Goal: Task Accomplishment & Management: Use online tool/utility

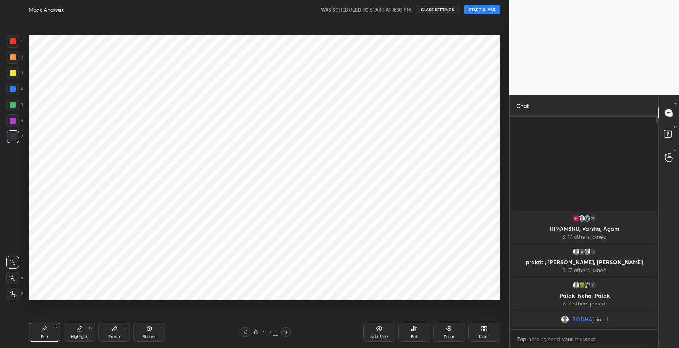
scroll to position [39436, 39255]
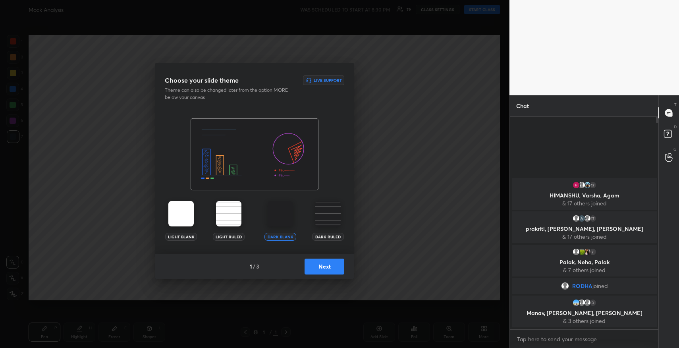
click at [318, 272] on button "Next" at bounding box center [325, 267] width 40 height 16
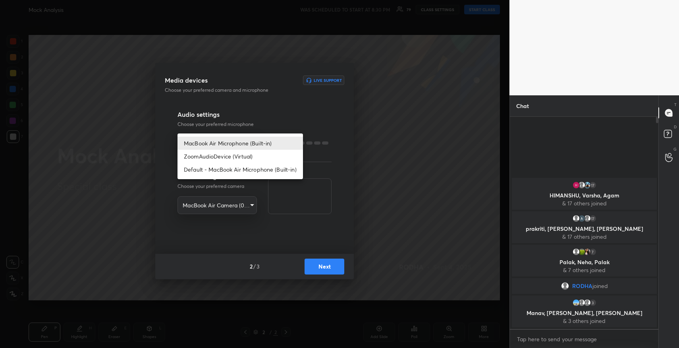
click at [233, 147] on body "1 2 3 4 5 6 7 R O A L C X Z Erase all C X Z Mock Analysis WAS SCHEDULED TO STAR…" at bounding box center [339, 174] width 679 height 348
click at [231, 142] on li "MacBook Air Microphone (Built-in)" at bounding box center [241, 143] width 126 height 13
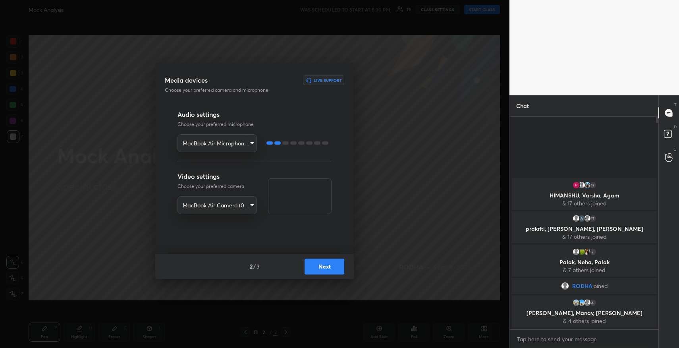
click at [333, 266] on button "Next" at bounding box center [325, 267] width 40 height 16
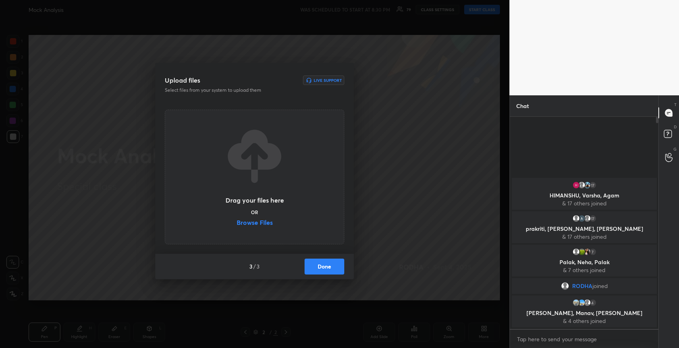
click at [254, 224] on label "Browse Files" at bounding box center [255, 223] width 36 height 8
click at [237, 224] on input "Browse Files" at bounding box center [237, 223] width 0 height 8
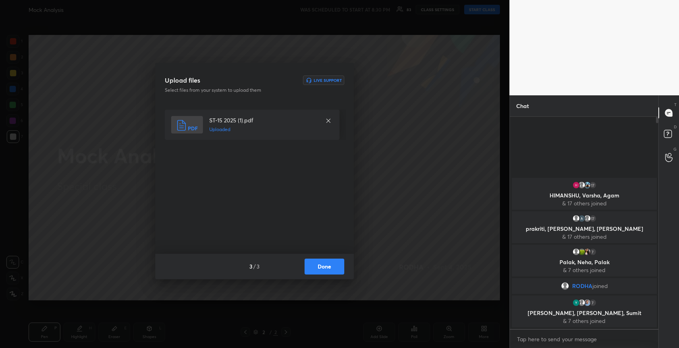
click at [325, 266] on button "Done" at bounding box center [325, 267] width 40 height 16
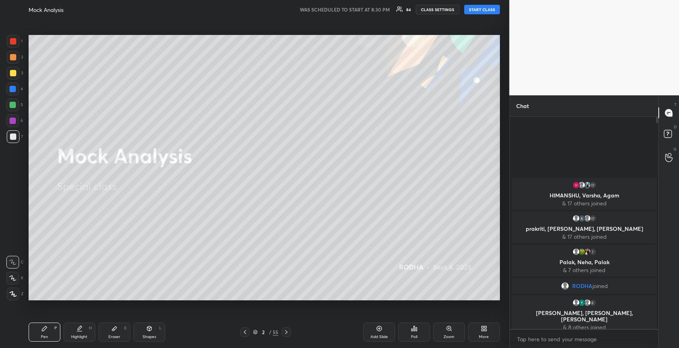
click at [492, 10] on button "START CLASS" at bounding box center [482, 10] width 36 height 10
type textarea "x"
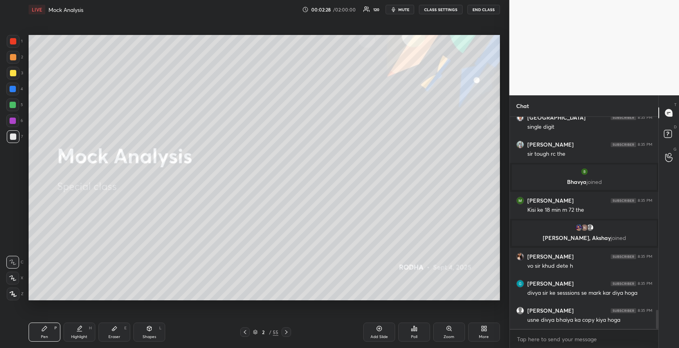
scroll to position [2157, 0]
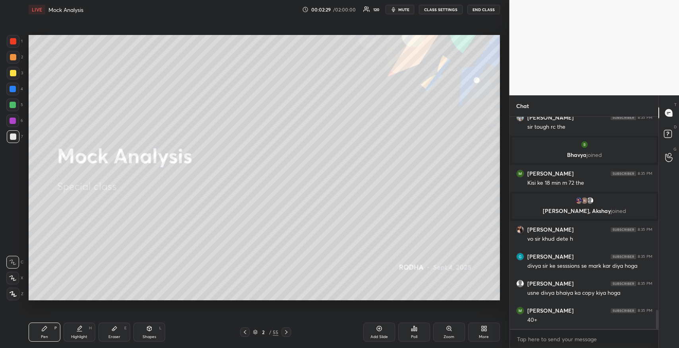
click at [416, 328] on icon at bounding box center [416, 329] width 1 height 4
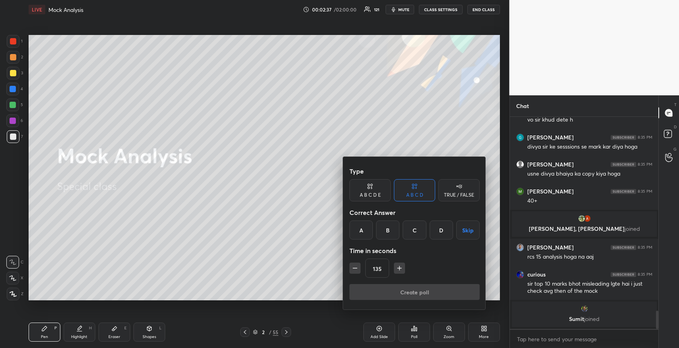
scroll to position [2242, 0]
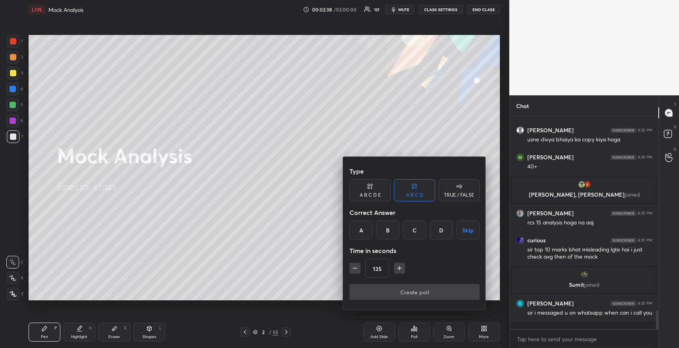
click at [377, 194] on div "A B C D E" at bounding box center [370, 195] width 21 height 5
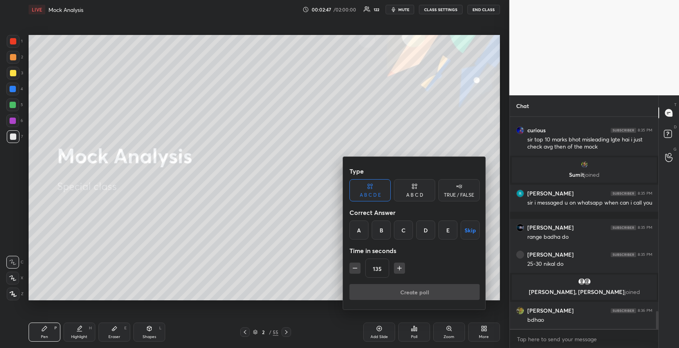
scroll to position [2348, 0]
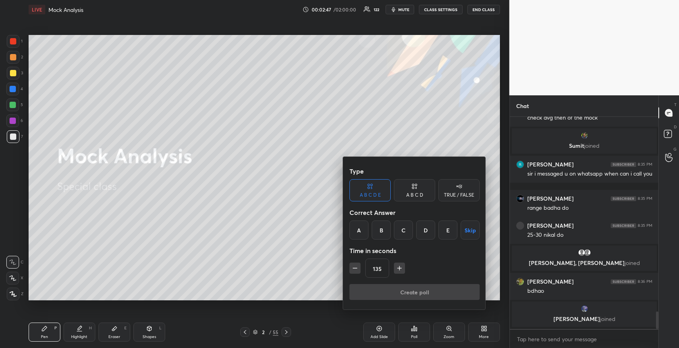
drag, startPoint x: 113, startPoint y: 327, endPoint x: 138, endPoint y: 281, distance: 52.3
click at [112, 326] on div at bounding box center [339, 174] width 679 height 348
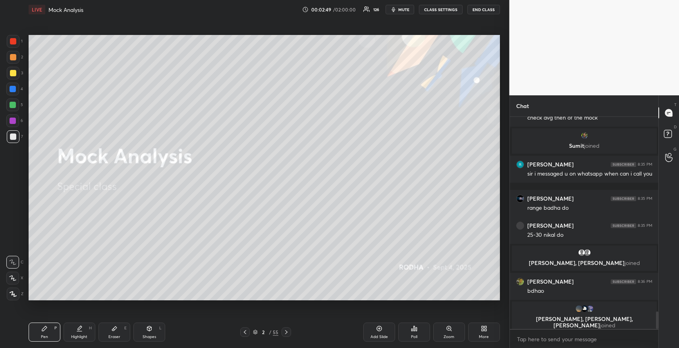
scroll to position [2361, 0]
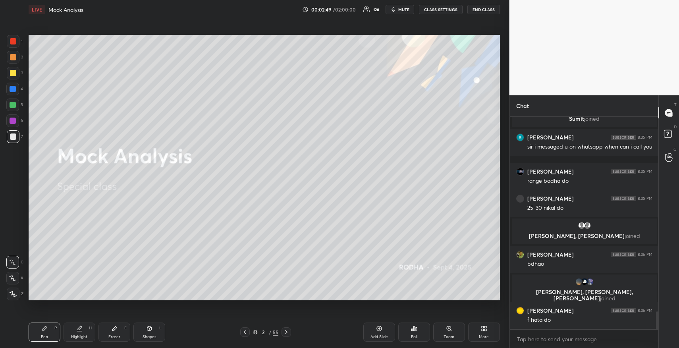
click at [104, 323] on div "Pen P Highlight H Eraser E Shapes L 2 / 55 Add Slide Poll Zoom More" at bounding box center [265, 332] width 472 height 32
drag, startPoint x: 119, startPoint y: 328, endPoint x: 120, endPoint y: 319, distance: 8.8
click at [119, 328] on div "Eraser E" at bounding box center [115, 332] width 32 height 19
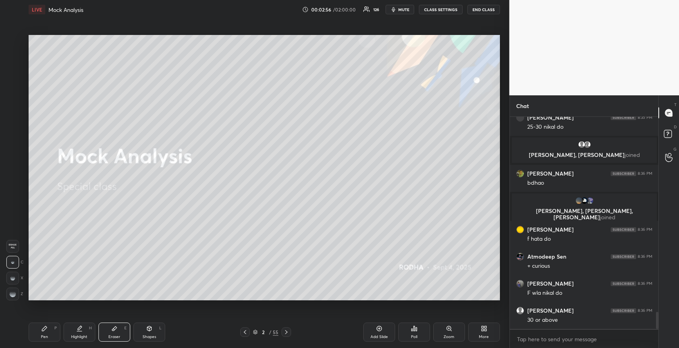
scroll to position [2469, 0]
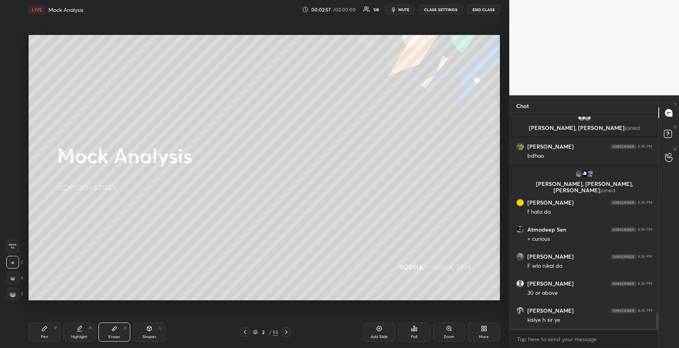
drag, startPoint x: 46, startPoint y: 329, endPoint x: 68, endPoint y: 306, distance: 32.0
click at [45, 329] on icon at bounding box center [44, 328] width 6 height 6
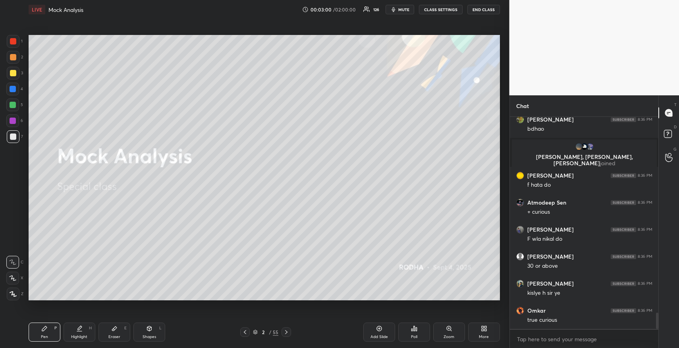
scroll to position [2525, 0]
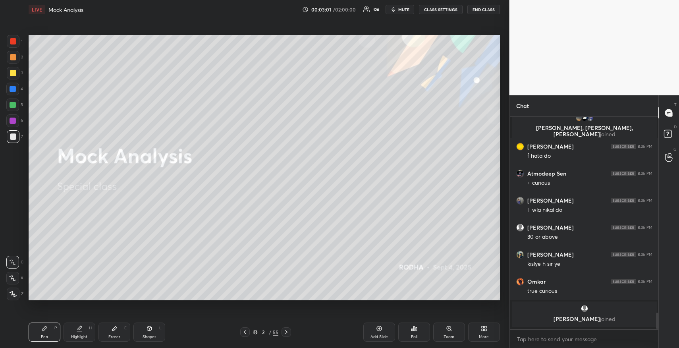
click at [114, 329] on icon at bounding box center [114, 329] width 5 height 4
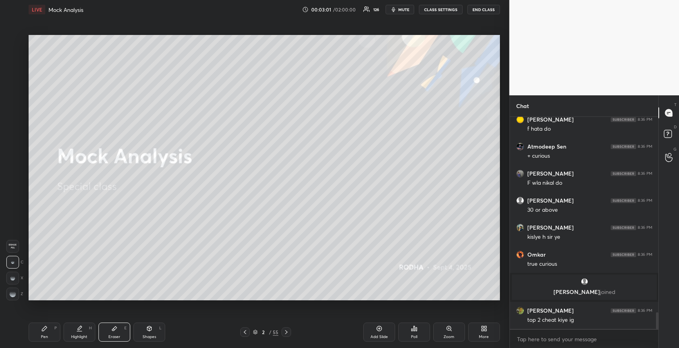
scroll to position [2505, 0]
drag, startPoint x: 45, startPoint y: 328, endPoint x: 66, endPoint y: 302, distance: 33.6
click at [45, 327] on icon at bounding box center [44, 328] width 5 height 5
drag, startPoint x: 115, startPoint y: 329, endPoint x: 130, endPoint y: 301, distance: 31.6
click at [115, 330] on icon at bounding box center [114, 328] width 6 height 6
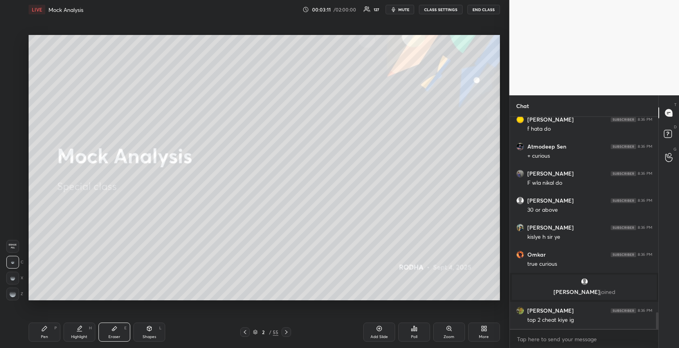
scroll to position [2534, 0]
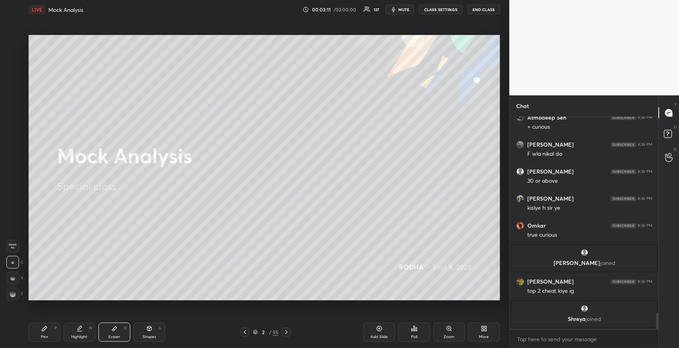
click at [44, 329] on icon at bounding box center [44, 328] width 5 height 5
click at [114, 329] on icon at bounding box center [114, 329] width 5 height 4
drag, startPoint x: 50, startPoint y: 333, endPoint x: 74, endPoint y: 304, distance: 37.5
click at [50, 333] on div "Pen P" at bounding box center [45, 332] width 32 height 19
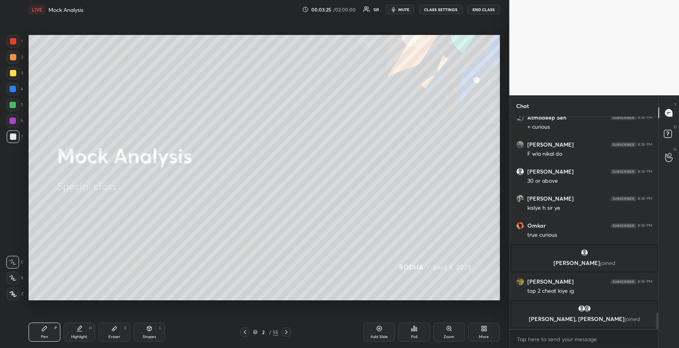
scroll to position [2554, 0]
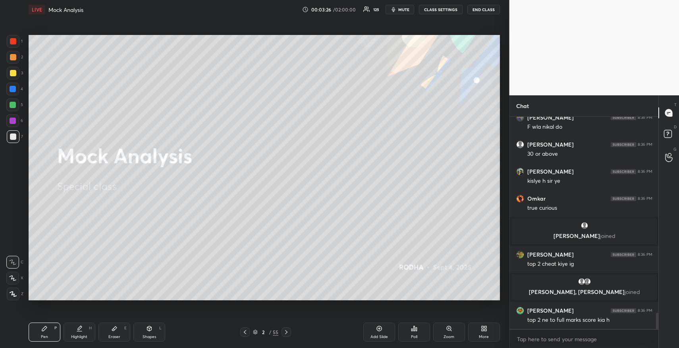
drag, startPoint x: 113, startPoint y: 331, endPoint x: 128, endPoint y: 307, distance: 28.3
click at [114, 331] on icon at bounding box center [114, 328] width 6 height 6
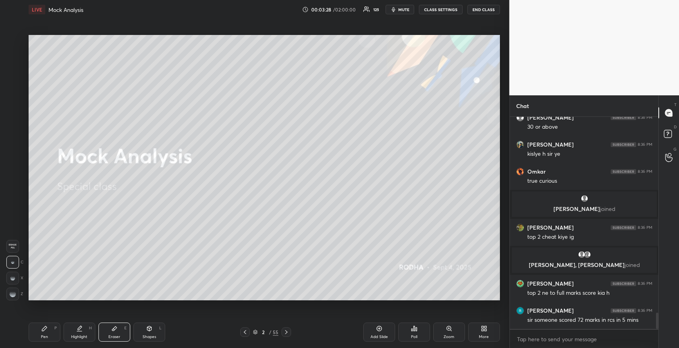
click at [45, 334] on div "Pen P" at bounding box center [45, 332] width 32 height 19
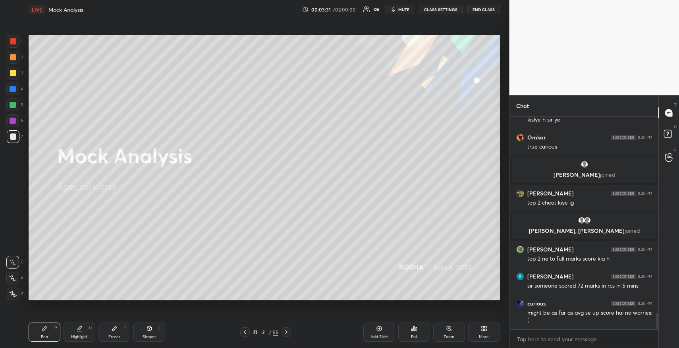
click at [410, 332] on div "Poll" at bounding box center [415, 332] width 32 height 19
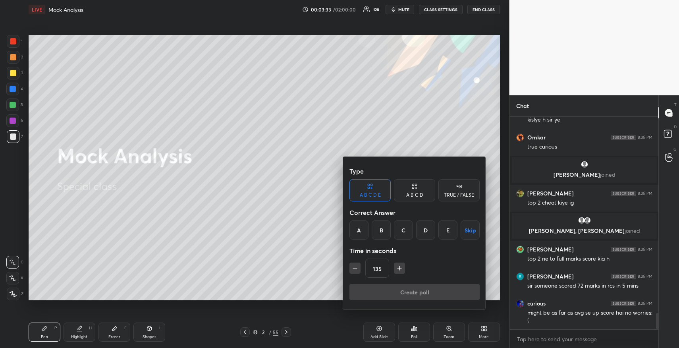
drag, startPoint x: 449, startPoint y: 226, endPoint x: 447, endPoint y: 232, distance: 6.1
click at [449, 226] on div "E" at bounding box center [448, 230] width 19 height 19
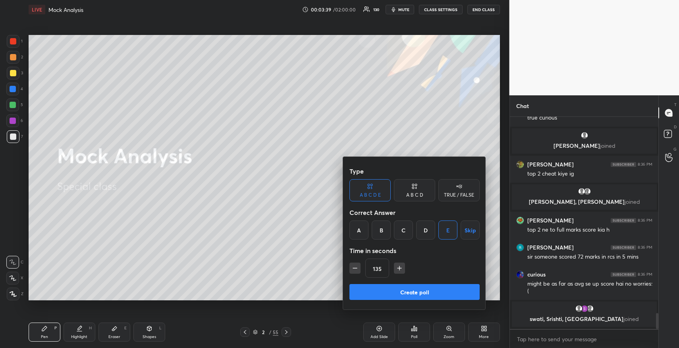
scroll to position [2632, 0]
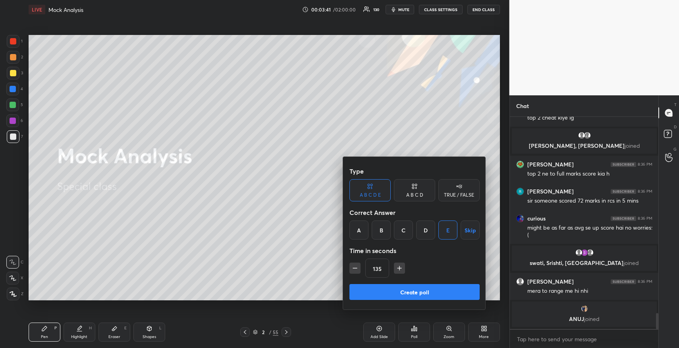
click at [357, 271] on icon "button" at bounding box center [355, 268] width 8 height 8
click at [356, 270] on icon "button" at bounding box center [355, 268] width 8 height 8
click at [356, 269] on icon "button" at bounding box center [355, 268] width 8 height 8
click at [357, 267] on icon "button" at bounding box center [355, 268] width 8 height 8
click at [356, 268] on icon "button" at bounding box center [355, 268] width 8 height 8
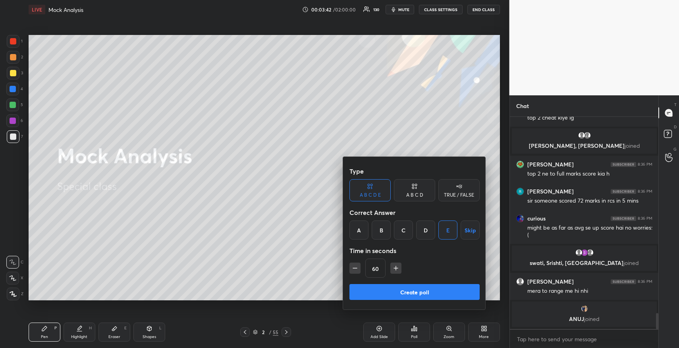
click at [356, 268] on icon "button" at bounding box center [355, 268] width 4 height 0
click at [356, 269] on icon "button" at bounding box center [355, 268] width 8 height 8
click at [356, 268] on icon "button" at bounding box center [355, 268] width 8 height 8
type input "15"
click at [356, 269] on div "15" at bounding box center [415, 268] width 130 height 19
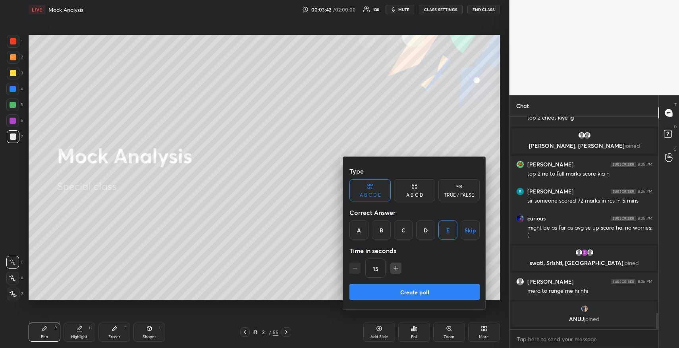
click at [356, 269] on div "15" at bounding box center [415, 268] width 130 height 19
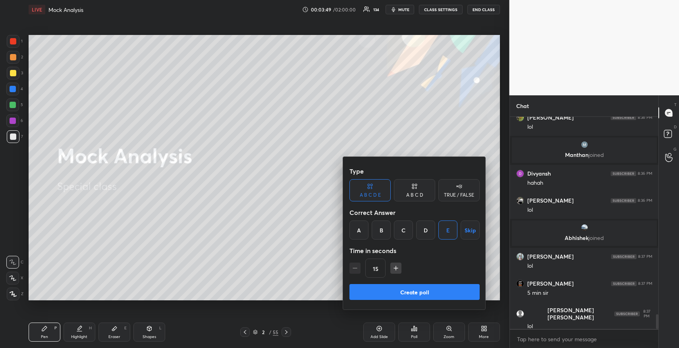
scroll to position [2832, 0]
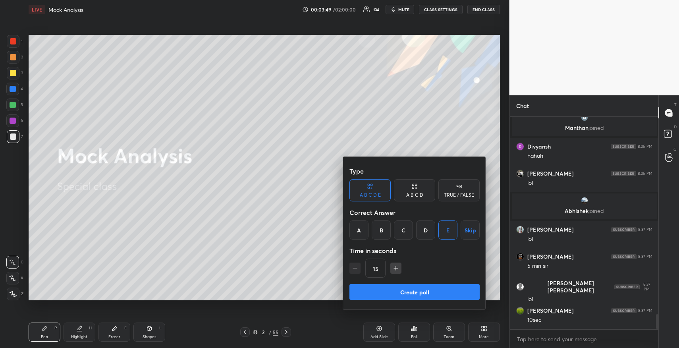
click at [421, 292] on button "Create poll" at bounding box center [415, 292] width 130 height 16
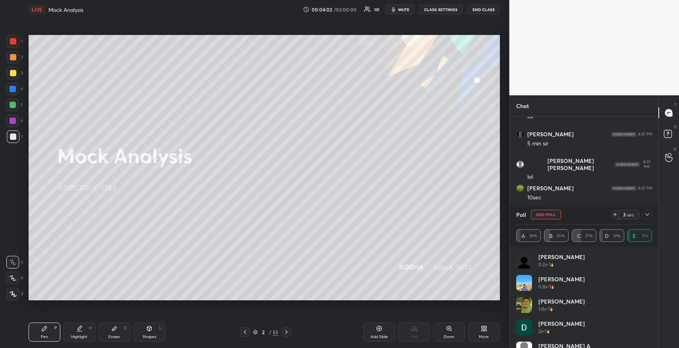
scroll to position [2982, 0]
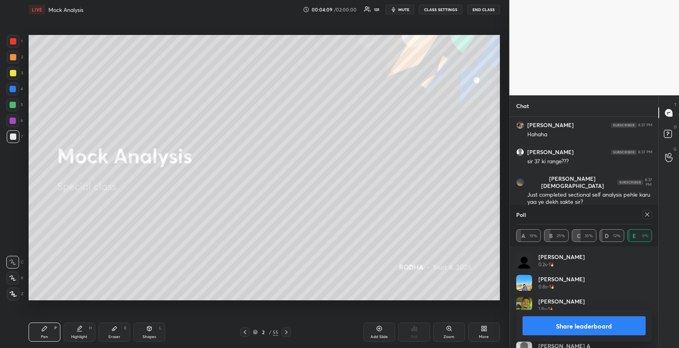
click at [592, 325] on button "Share leaderboard" at bounding box center [585, 325] width 124 height 19
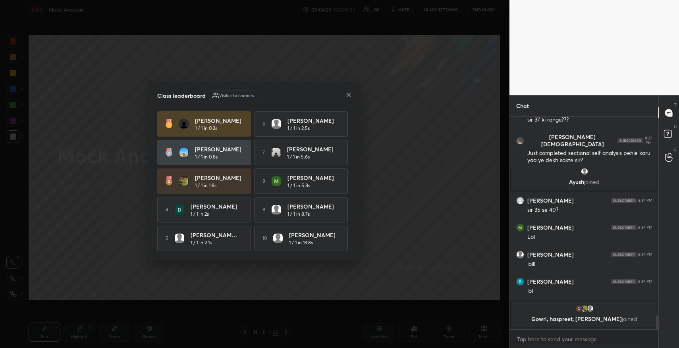
click at [351, 93] on icon at bounding box center [349, 95] width 6 height 6
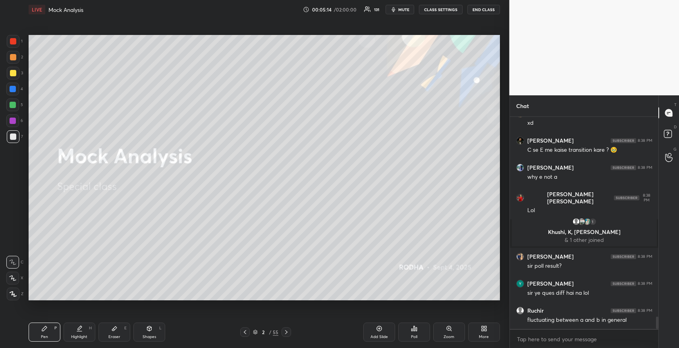
scroll to position [3488, 0]
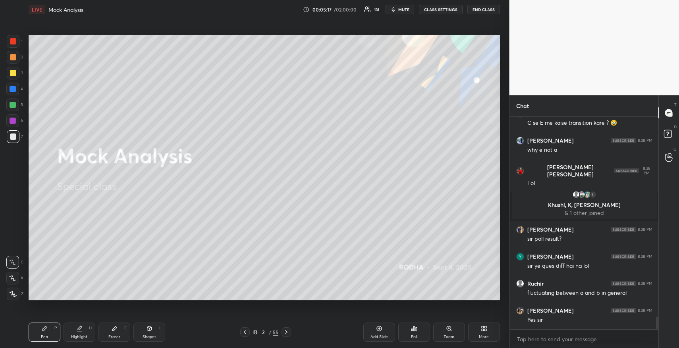
click at [414, 332] on div "Poll" at bounding box center [415, 332] width 32 height 19
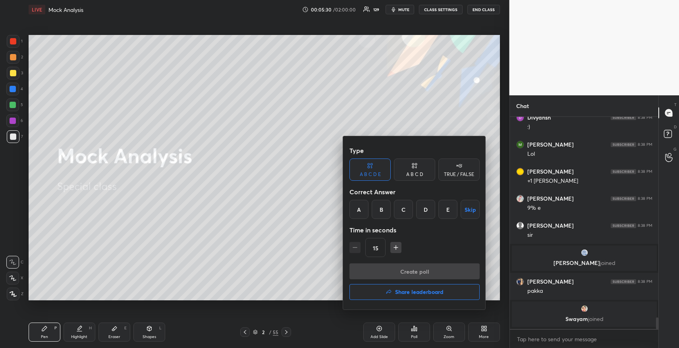
scroll to position [3687, 0]
click at [469, 209] on button "Skip" at bounding box center [470, 209] width 19 height 19
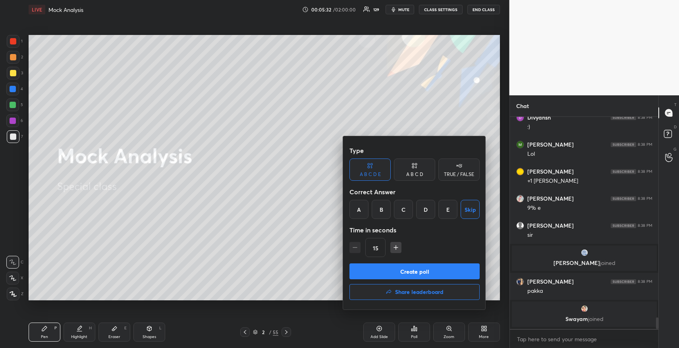
scroll to position [3714, 0]
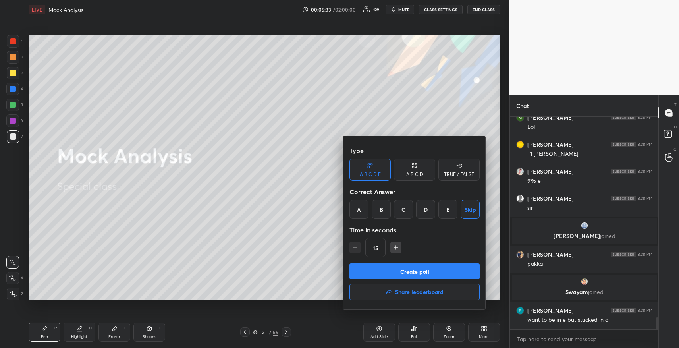
click at [415, 271] on button "Create poll" at bounding box center [415, 271] width 130 height 16
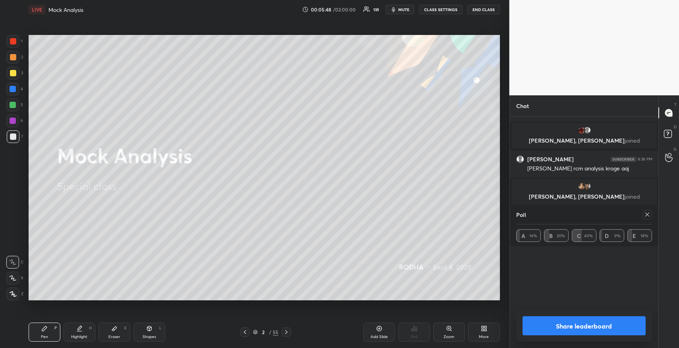
scroll to position [3952, 0]
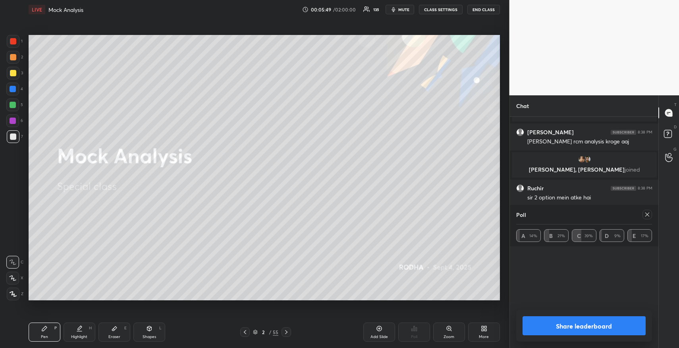
click at [581, 324] on button "Share leaderboard" at bounding box center [585, 325] width 124 height 19
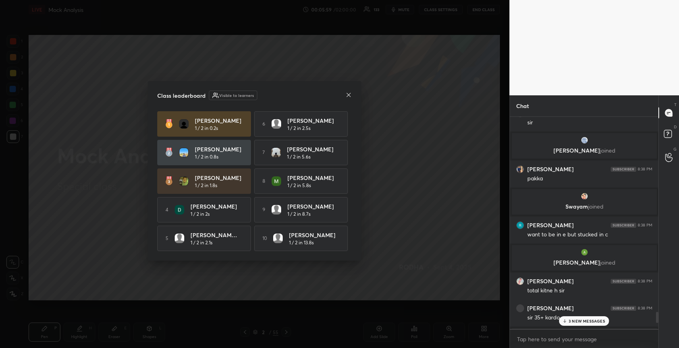
click at [350, 93] on icon at bounding box center [349, 95] width 4 height 4
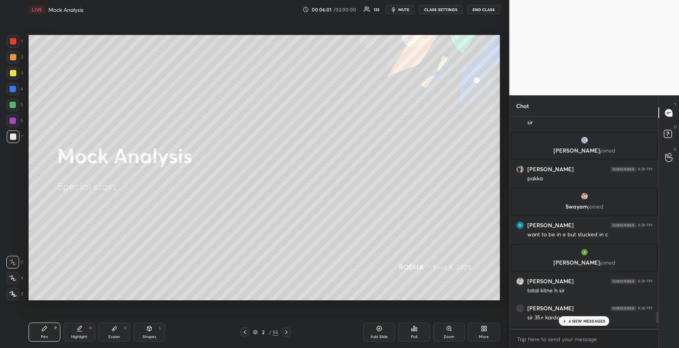
click at [408, 335] on div "Poll" at bounding box center [415, 332] width 32 height 19
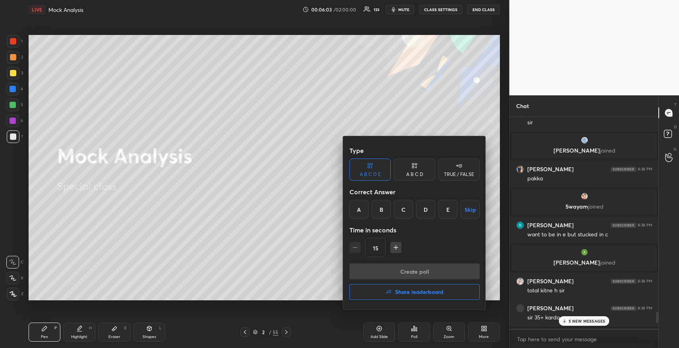
click at [471, 211] on button "Skip" at bounding box center [470, 209] width 19 height 19
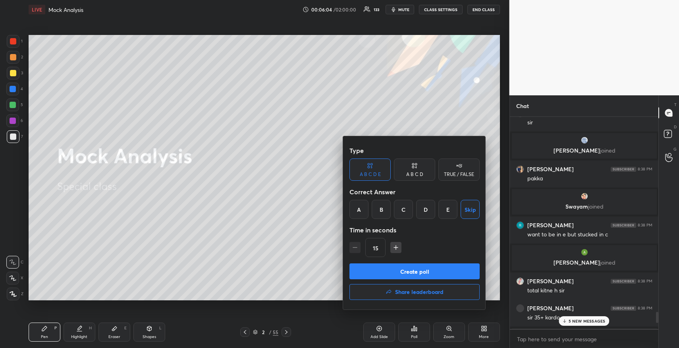
click at [428, 269] on button "Create poll" at bounding box center [415, 271] width 130 height 16
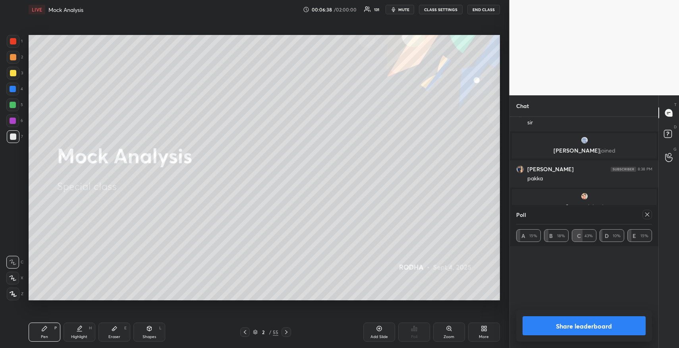
click at [646, 215] on icon at bounding box center [647, 214] width 6 height 6
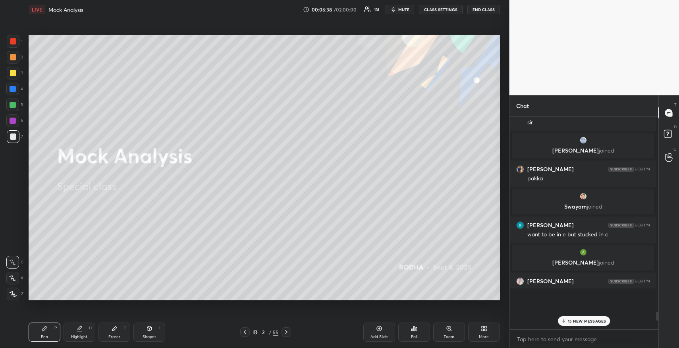
scroll to position [3, 3]
drag, startPoint x: 580, startPoint y: 319, endPoint x: 576, endPoint y: 318, distance: 4.4
click at [576, 319] on p "17 NEW MESSAGES" at bounding box center [587, 321] width 38 height 5
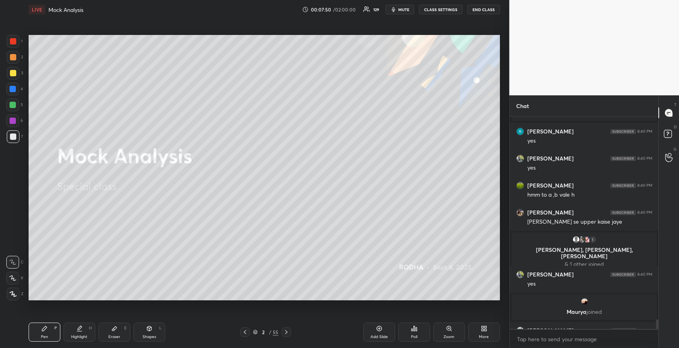
scroll to position [4527, 0]
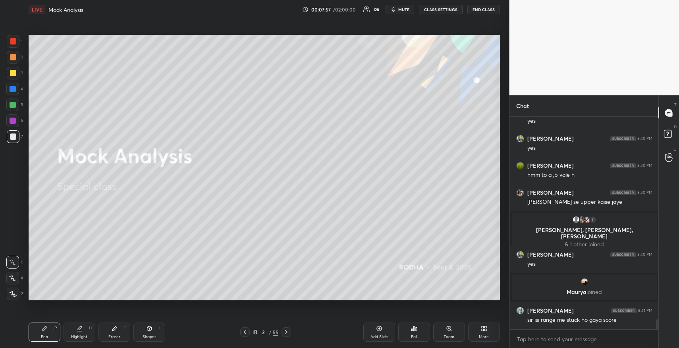
click at [381, 328] on icon at bounding box center [379, 328] width 5 height 5
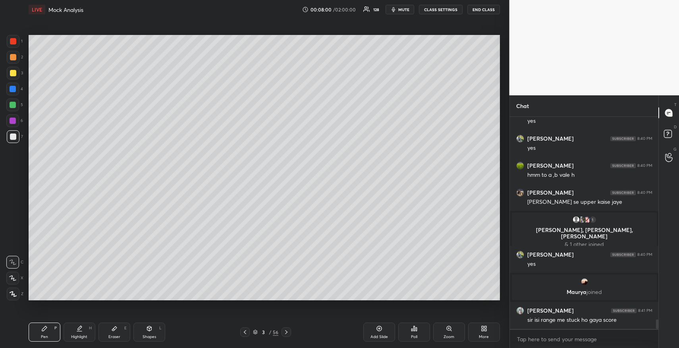
drag, startPoint x: 10, startPoint y: 74, endPoint x: 24, endPoint y: 66, distance: 17.1
click at [11, 74] on div at bounding box center [13, 73] width 6 height 6
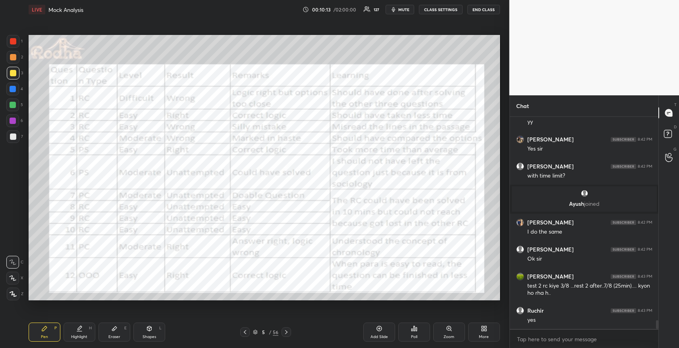
scroll to position [5072, 0]
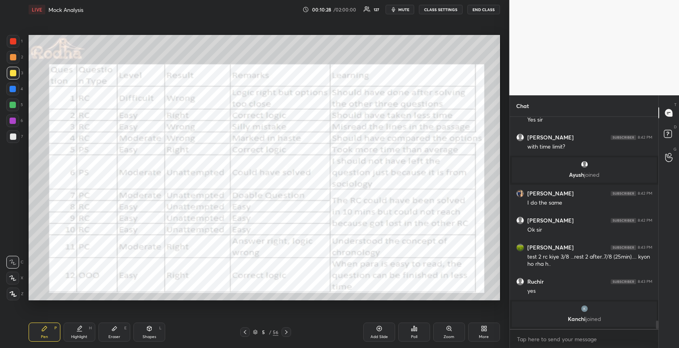
click at [15, 46] on div at bounding box center [13, 41] width 13 height 13
click at [14, 42] on div at bounding box center [13, 41] width 6 height 6
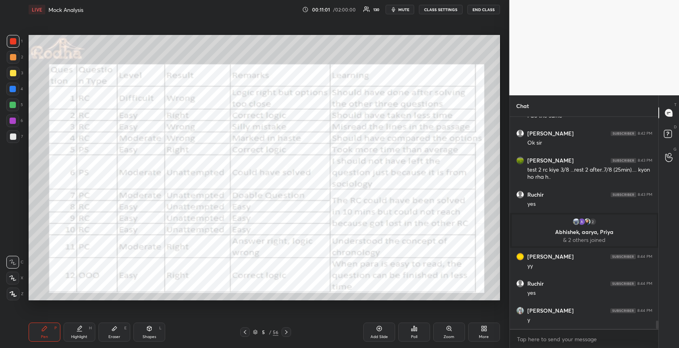
scroll to position [5150, 0]
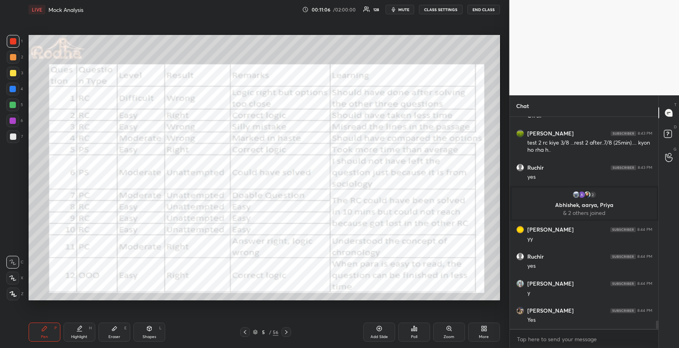
click at [15, 71] on div at bounding box center [13, 73] width 6 height 6
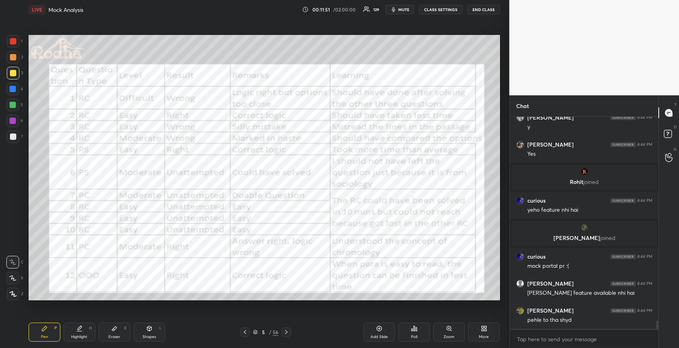
scroll to position [5280, 0]
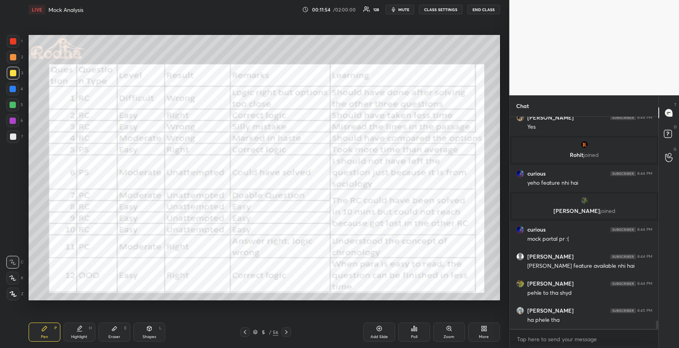
drag, startPoint x: 377, startPoint y: 333, endPoint x: 382, endPoint y: 326, distance: 8.3
click at [377, 333] on div "Add Slide" at bounding box center [380, 332] width 32 height 19
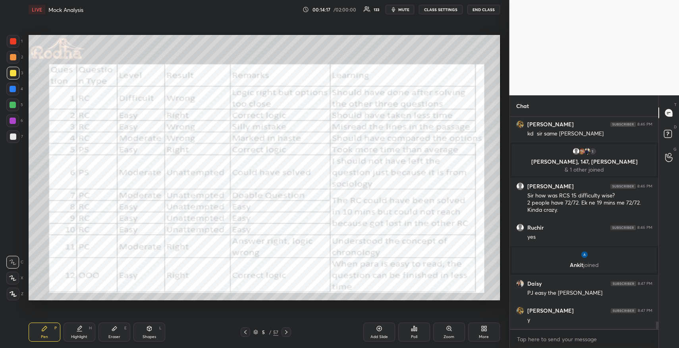
scroll to position [5682, 0]
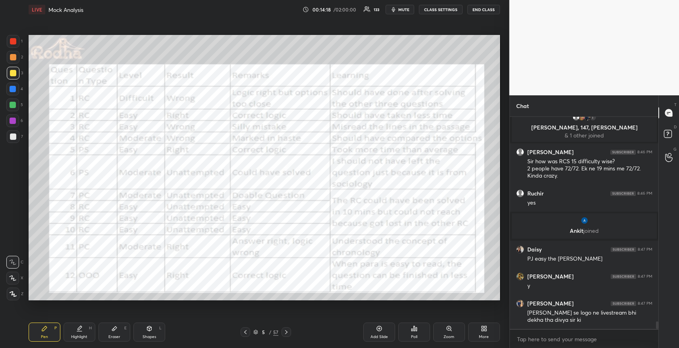
drag, startPoint x: 14, startPoint y: 41, endPoint x: 23, endPoint y: 37, distance: 9.2
click at [14, 41] on div at bounding box center [13, 41] width 6 height 6
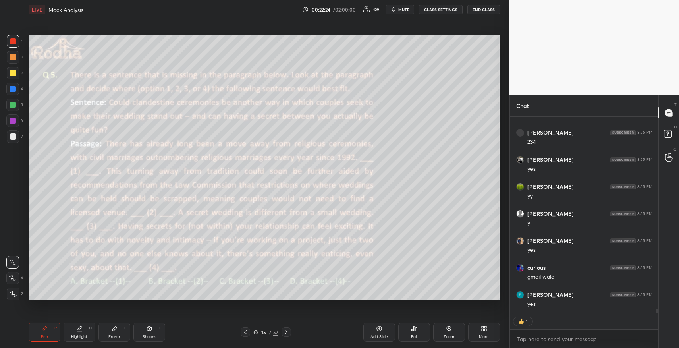
scroll to position [9635, 0]
click at [15, 72] on div at bounding box center [13, 73] width 6 height 6
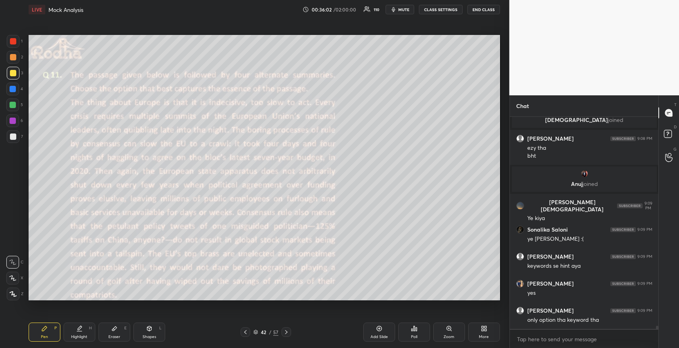
scroll to position [14126, 0]
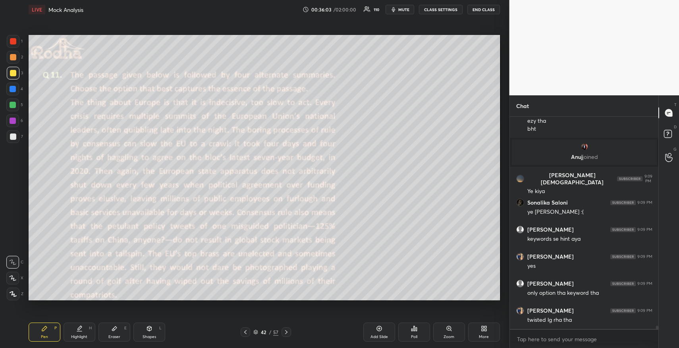
click at [13, 133] on div at bounding box center [13, 136] width 13 height 13
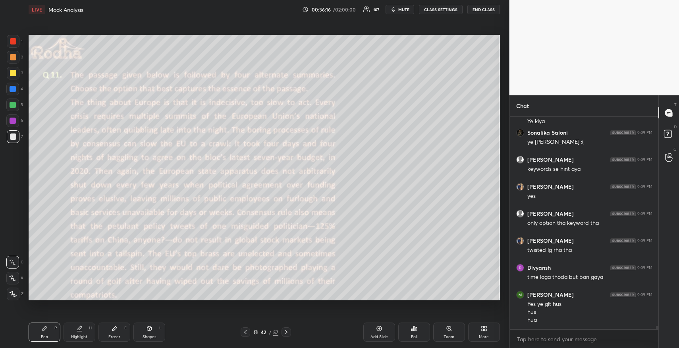
scroll to position [14223, 0]
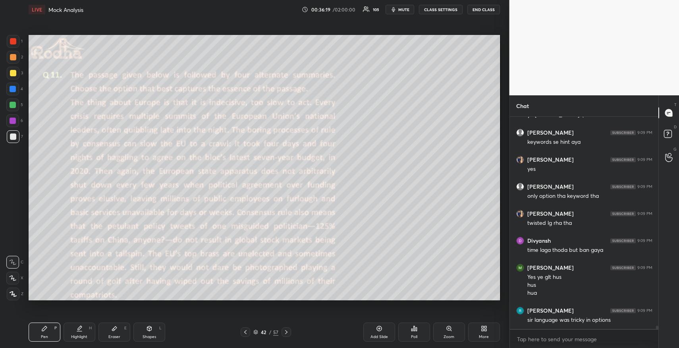
click at [125, 296] on div "Setting up your live class Poll for secs No correct answer Start poll" at bounding box center [264, 167] width 478 height 297
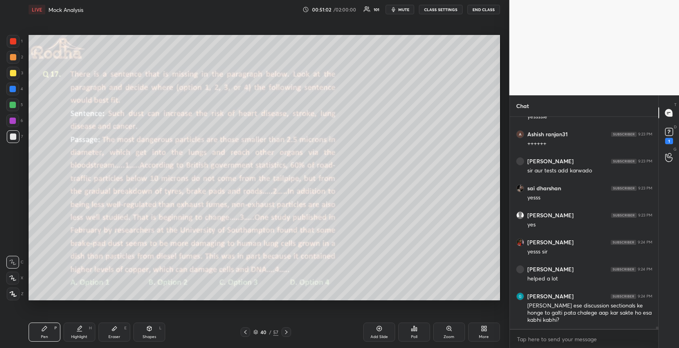
scroll to position [18445, 0]
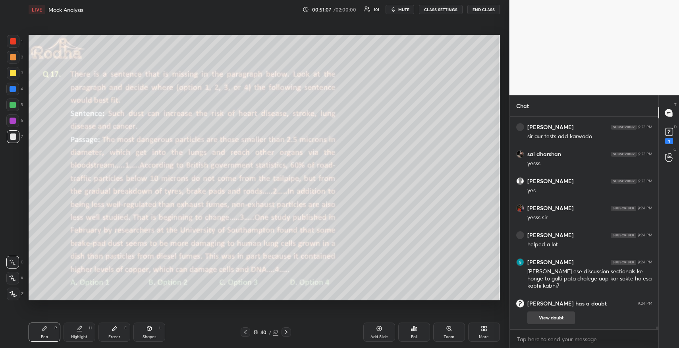
click at [559, 315] on button "View doubt" at bounding box center [552, 318] width 48 height 13
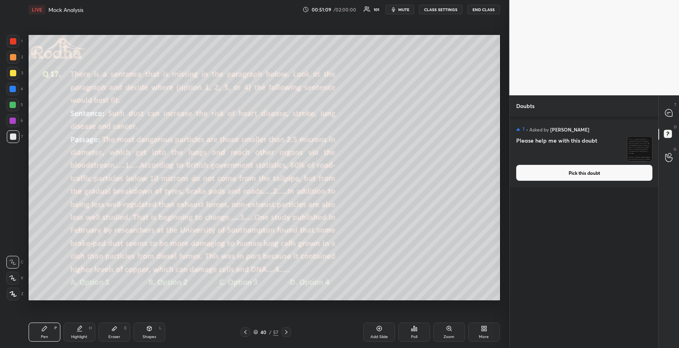
click at [644, 144] on img "grid" at bounding box center [640, 149] width 25 height 25
click at [593, 176] on button "Pick this doubt" at bounding box center [585, 173] width 136 height 16
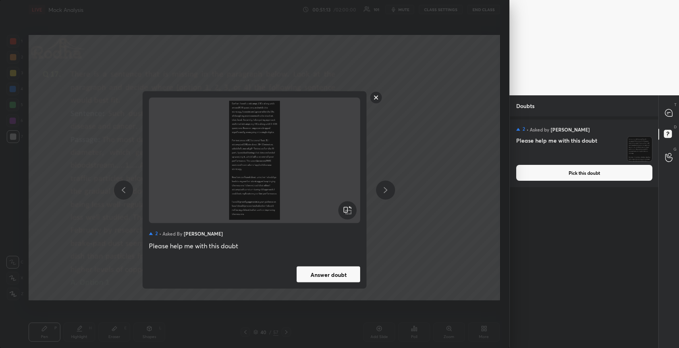
click at [257, 170] on img at bounding box center [255, 160] width 192 height 119
click at [328, 272] on button "Answer doubt" at bounding box center [329, 275] width 64 height 16
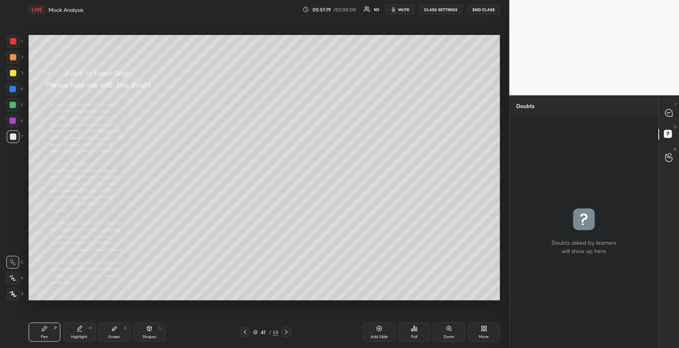
click at [377, 331] on icon at bounding box center [379, 328] width 6 height 6
click at [246, 329] on div at bounding box center [245, 332] width 10 height 10
click at [453, 331] on div "Zoom" at bounding box center [449, 332] width 32 height 19
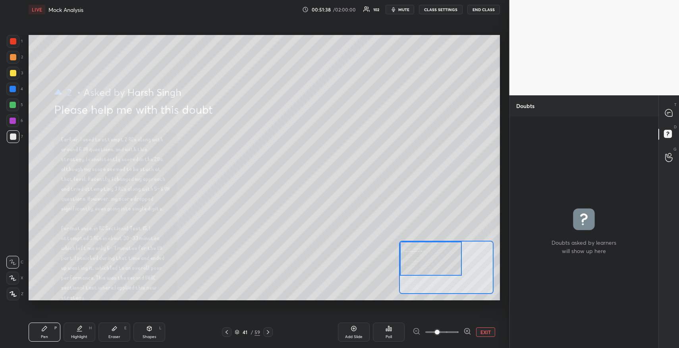
drag, startPoint x: 454, startPoint y: 264, endPoint x: 403, endPoint y: 242, distance: 56.0
click at [403, 242] on div at bounding box center [431, 259] width 62 height 34
click at [670, 113] on icon at bounding box center [669, 112] width 7 height 7
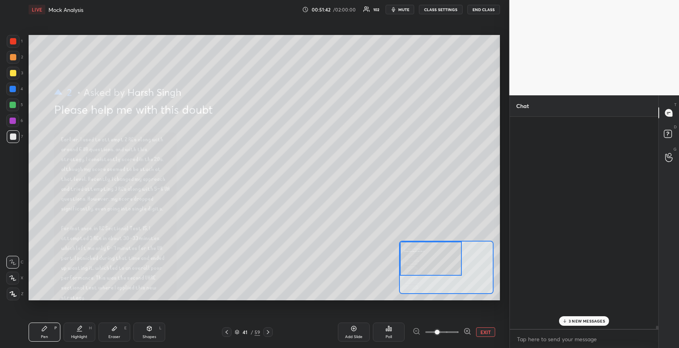
scroll to position [209, 146]
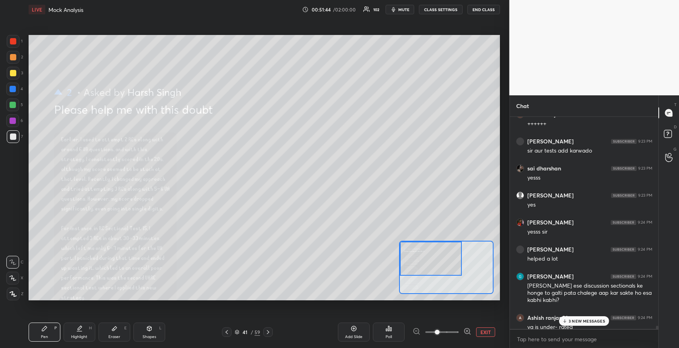
click at [587, 321] on p "3 NEW MESSAGES" at bounding box center [587, 321] width 37 height 5
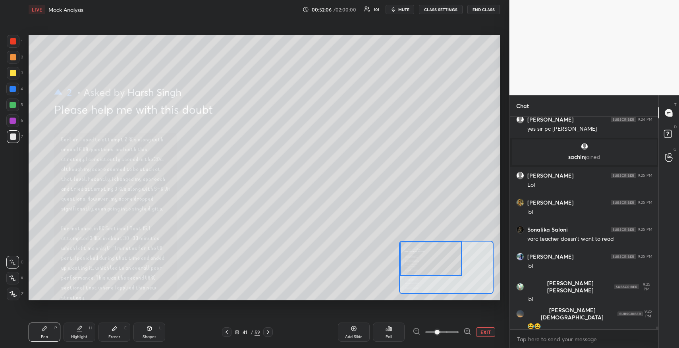
scroll to position [18550, 0]
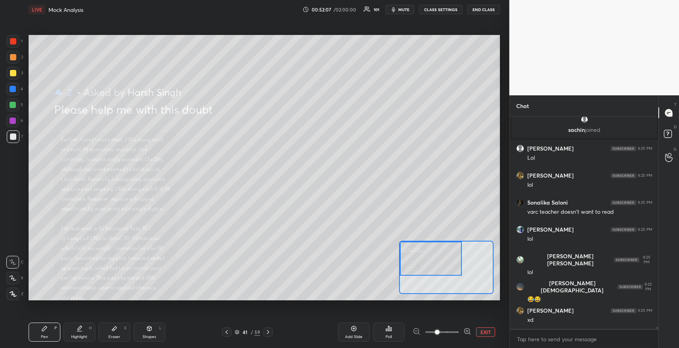
click at [229, 335] on icon at bounding box center [227, 332] width 6 height 6
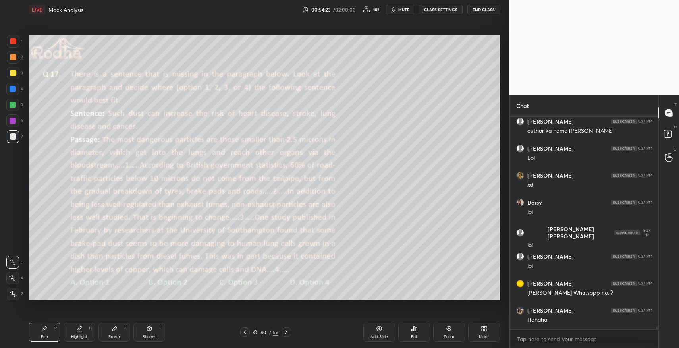
scroll to position [20111, 0]
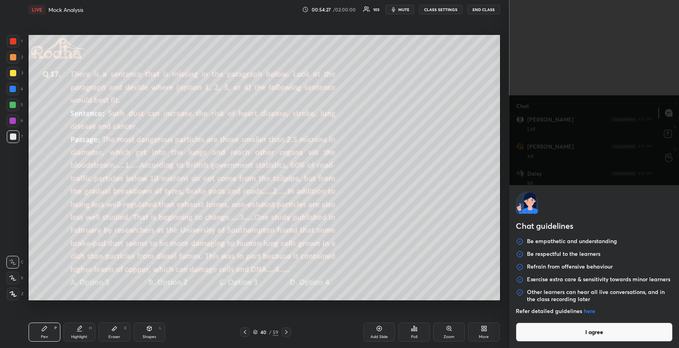
click at [559, 339] on body "1 2 3 4 5 6 7 R O A L C X Z Erase all C X Z LIVE Mock Analysis 00:54:27 / 02:00…" at bounding box center [339, 174] width 679 height 348
click at [558, 338] on button "I agree" at bounding box center [594, 332] width 157 height 19
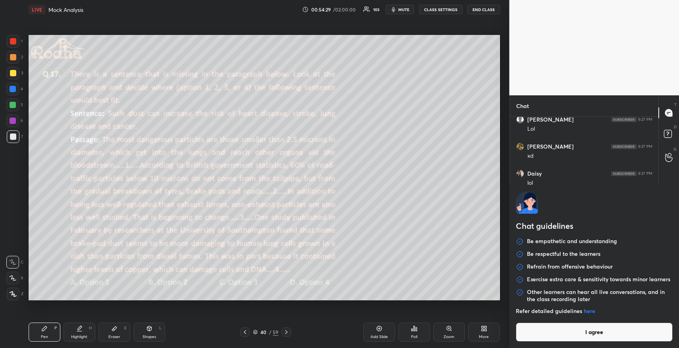
type textarea "x"
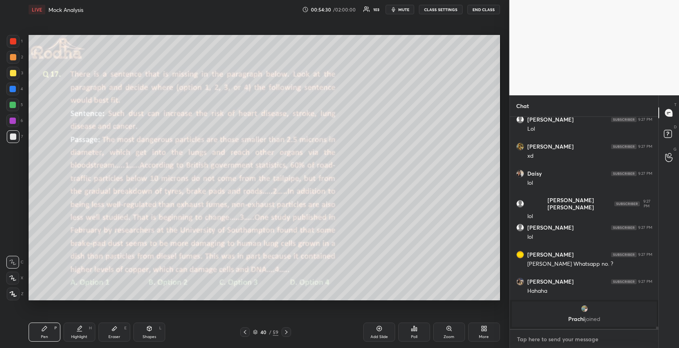
type textarea "9"
type textarea "x"
type textarea "95"
type textarea "x"
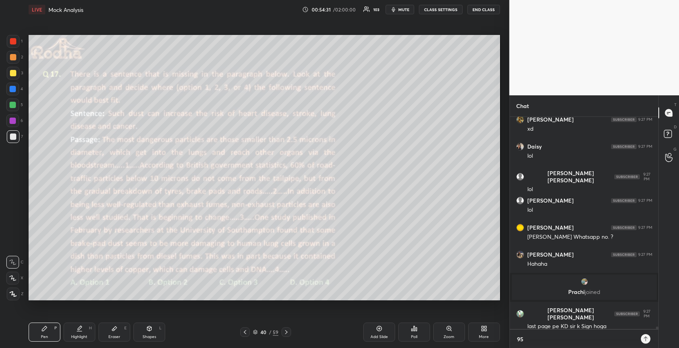
type textarea "951"
type textarea "x"
type textarea "9518"
type textarea "x"
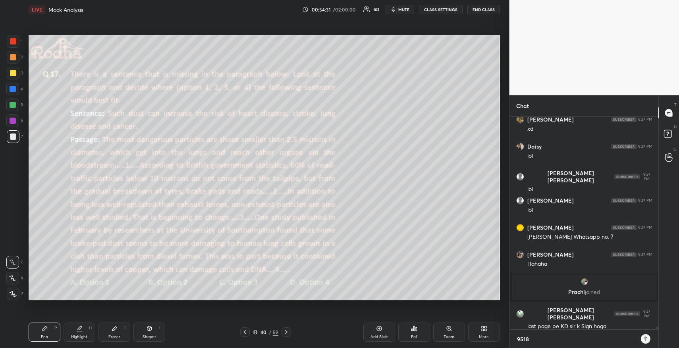
type textarea "95189"
type textarea "x"
type textarea "951894"
type textarea "x"
type textarea "9518940"
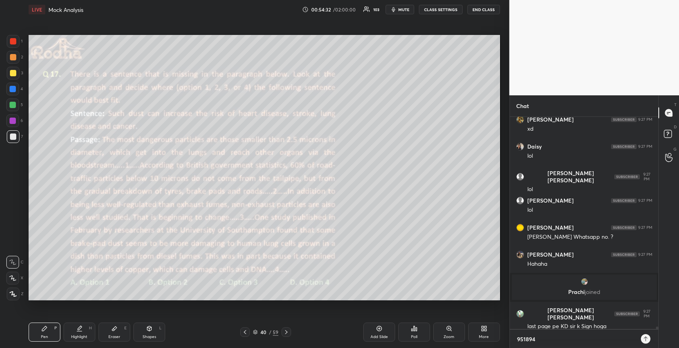
type textarea "x"
type textarea "95189402"
type textarea "x"
type textarea "951894026"
type textarea "x"
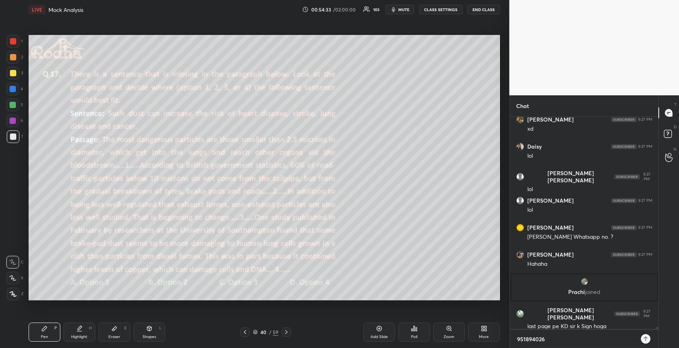
type textarea "9518940261"
type textarea "x"
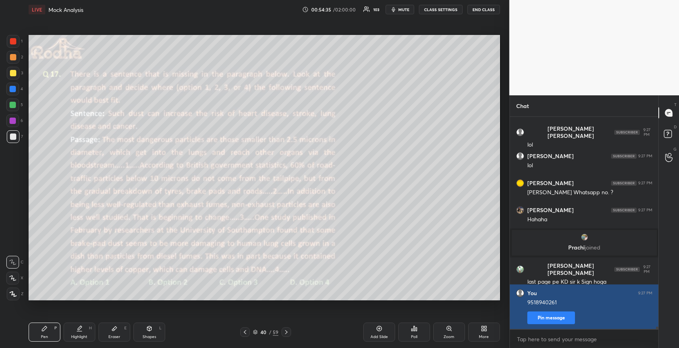
type textarea "x"
click at [555, 321] on button "Pin message" at bounding box center [552, 318] width 48 height 13
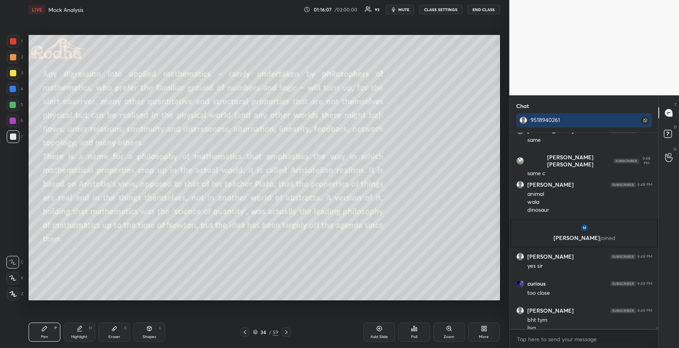
scroll to position [25391, 0]
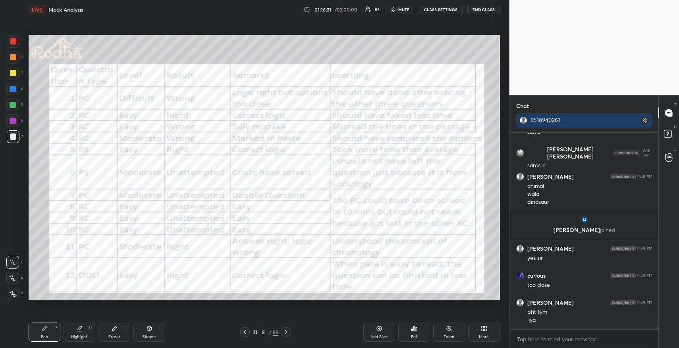
drag, startPoint x: 14, startPoint y: 36, endPoint x: 17, endPoint y: 42, distance: 6.1
click at [15, 39] on div at bounding box center [13, 41] width 13 height 13
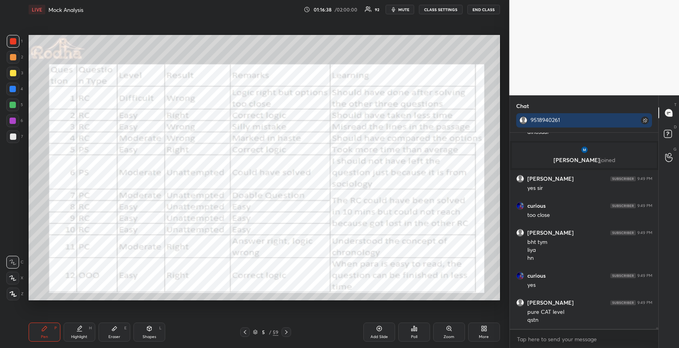
scroll to position [25469, 0]
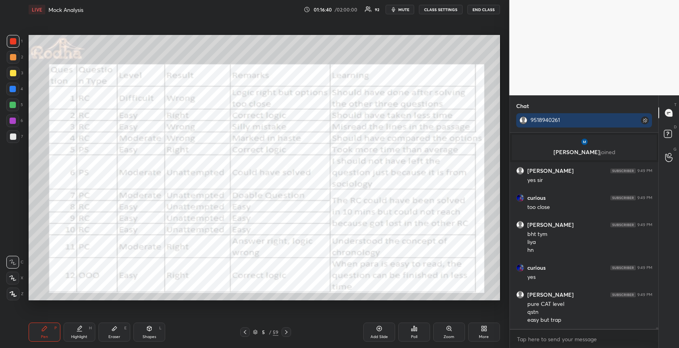
click at [255, 335] on div "5 / 59" at bounding box center [265, 332] width 25 height 7
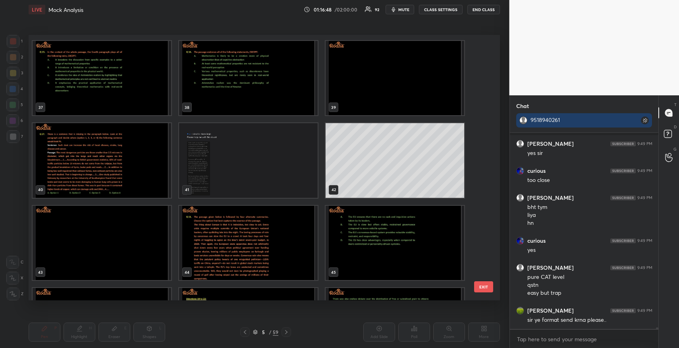
scroll to position [1138, 0]
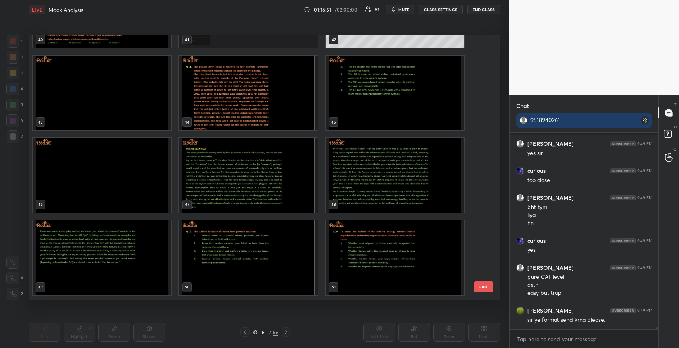
click at [258, 164] on img "grid" at bounding box center [248, 175] width 139 height 75
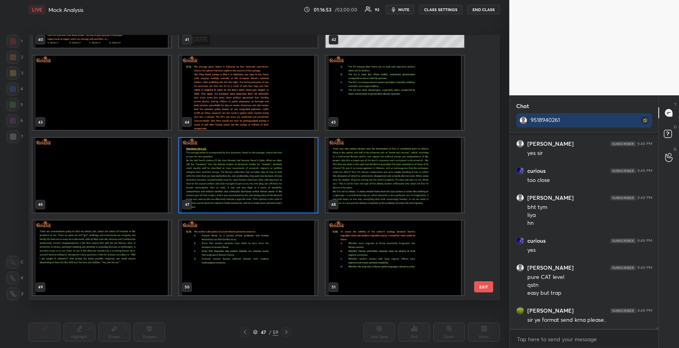
click at [258, 164] on img "grid" at bounding box center [248, 175] width 139 height 75
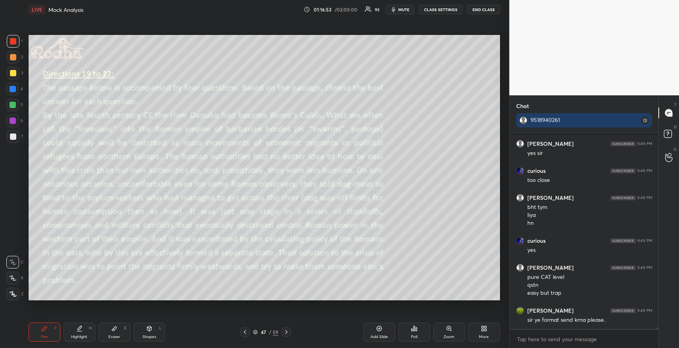
click at [258, 164] on img "grid" at bounding box center [248, 175] width 139 height 75
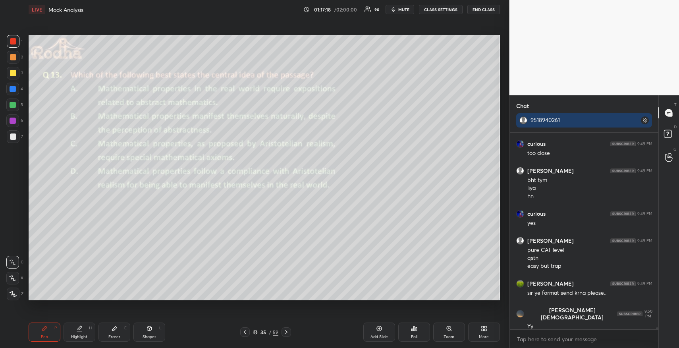
click at [14, 73] on div at bounding box center [13, 73] width 6 height 6
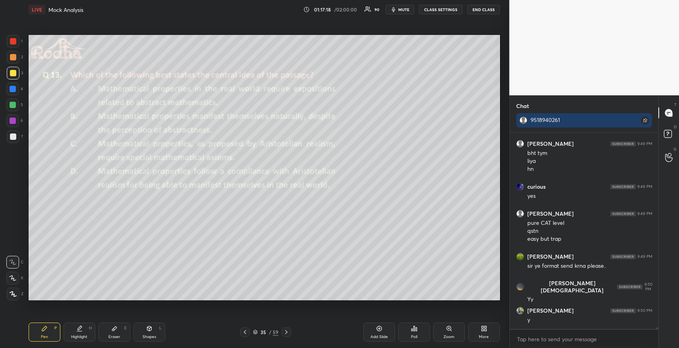
click at [11, 75] on div at bounding box center [13, 73] width 6 height 6
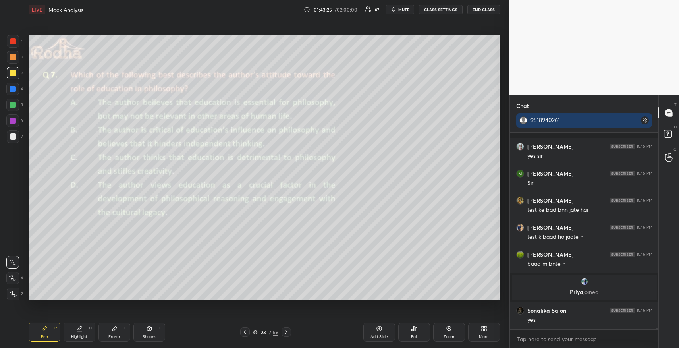
scroll to position [28985, 0]
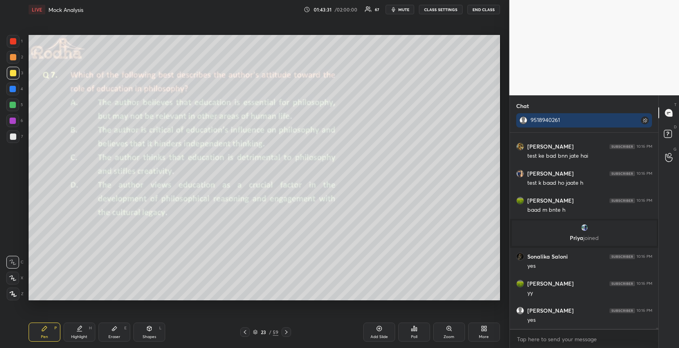
click at [118, 329] on div "Eraser E" at bounding box center [115, 332] width 32 height 19
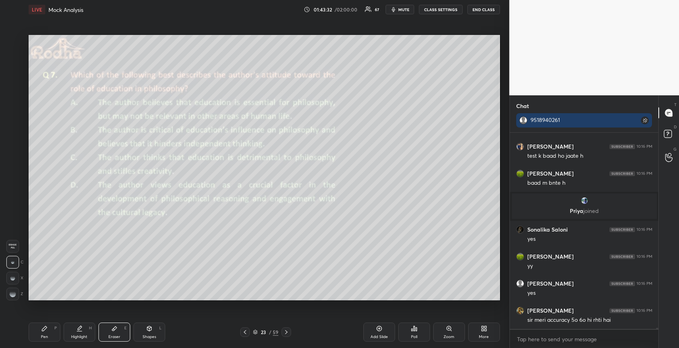
click at [18, 248] on span "Erase all" at bounding box center [13, 247] width 12 height 6
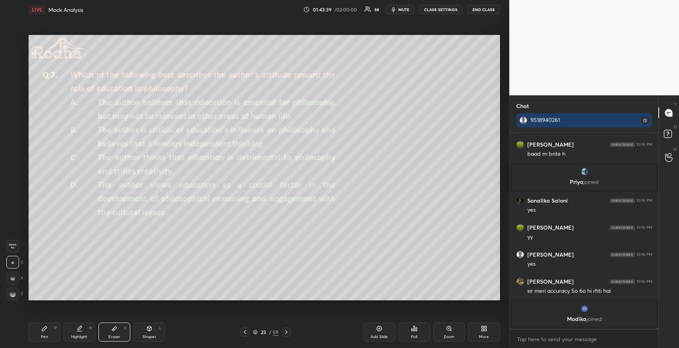
click at [45, 331] on icon at bounding box center [44, 328] width 6 height 6
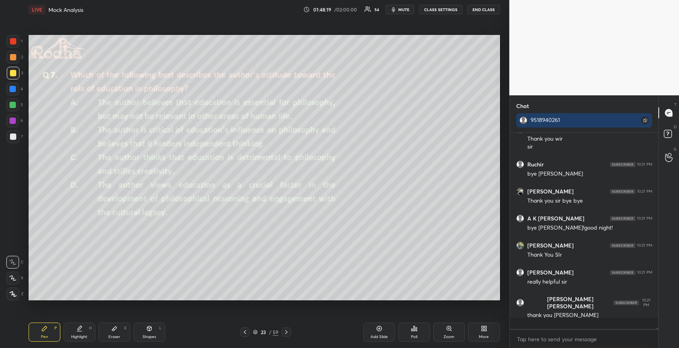
scroll to position [29992, 0]
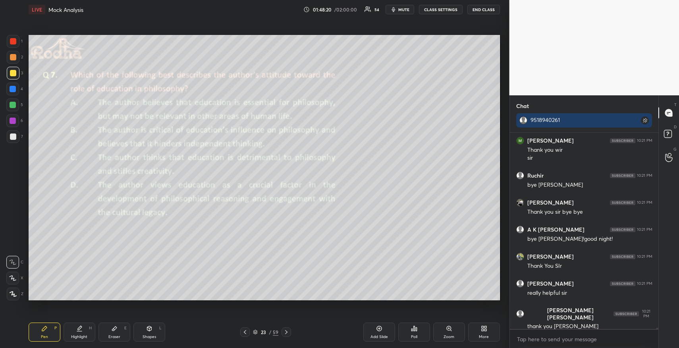
click at [489, 10] on button "END CLASS" at bounding box center [484, 10] width 33 height 10
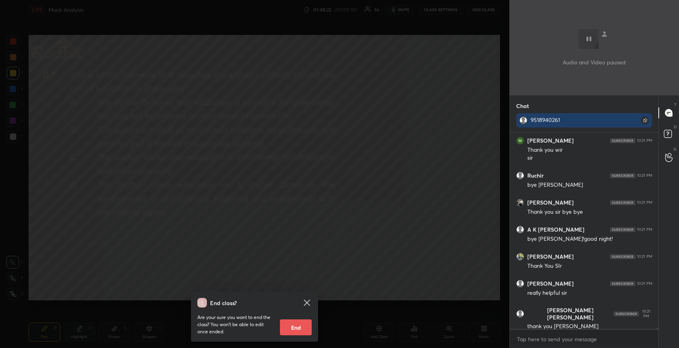
click at [288, 329] on button "End" at bounding box center [296, 327] width 32 height 16
type textarea "x"
